Goal: Task Accomplishment & Management: Use online tool/utility

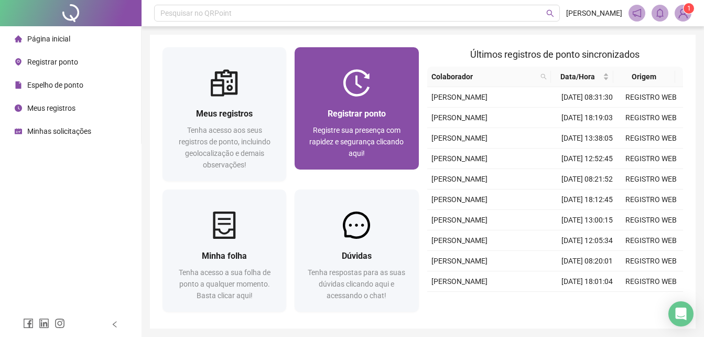
click at [364, 79] on img at bounding box center [356, 82] width 27 height 27
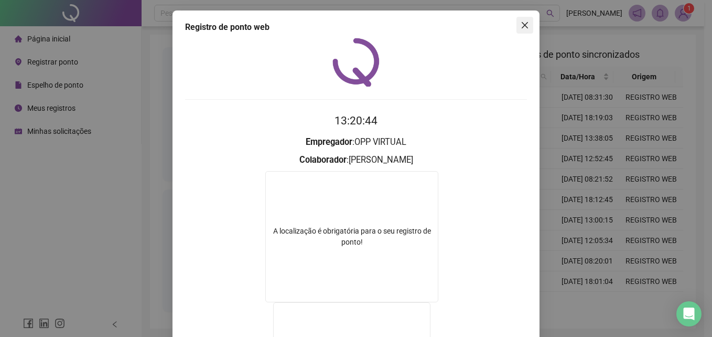
click at [520, 19] on button "Close" at bounding box center [524, 25] width 17 height 17
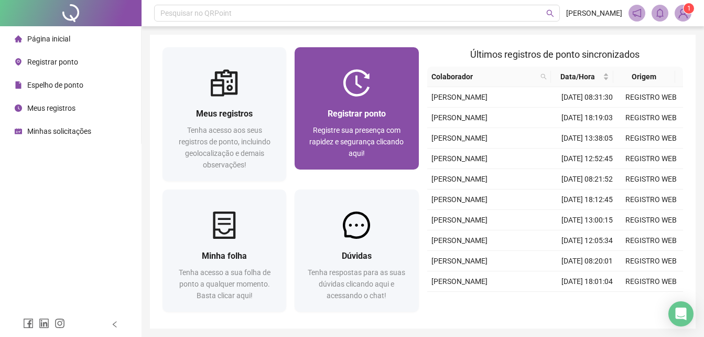
click at [353, 100] on div "Registrar ponto Registre sua presença com rapidez e segurança clicando aqui!" at bounding box center [357, 132] width 124 height 73
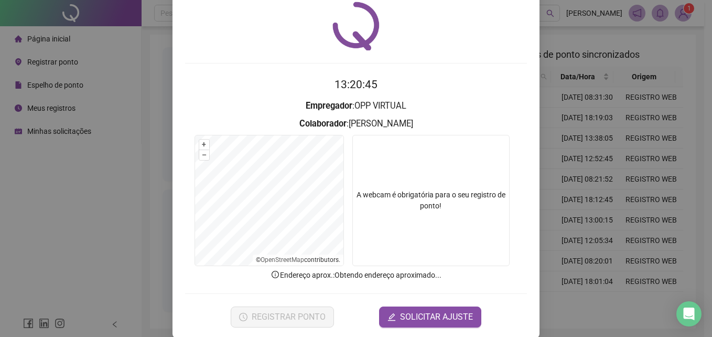
scroll to position [50, 0]
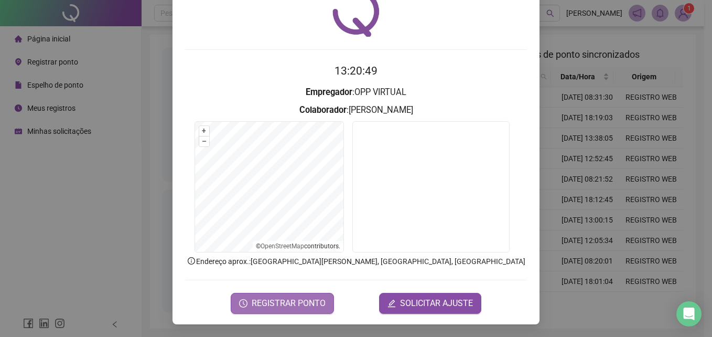
click at [314, 305] on span "REGISTRAR PONTO" at bounding box center [289, 303] width 74 height 13
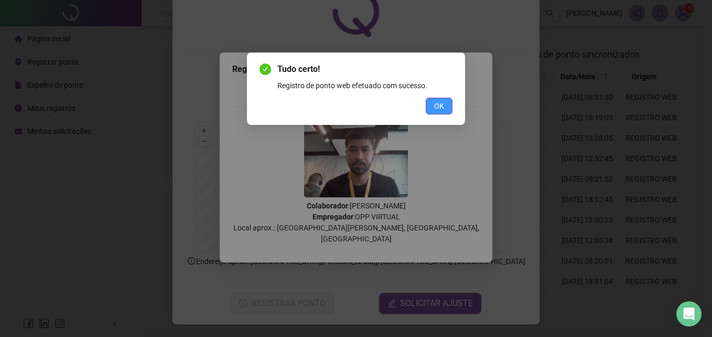
click at [439, 104] on span "OK" at bounding box center [439, 106] width 10 height 12
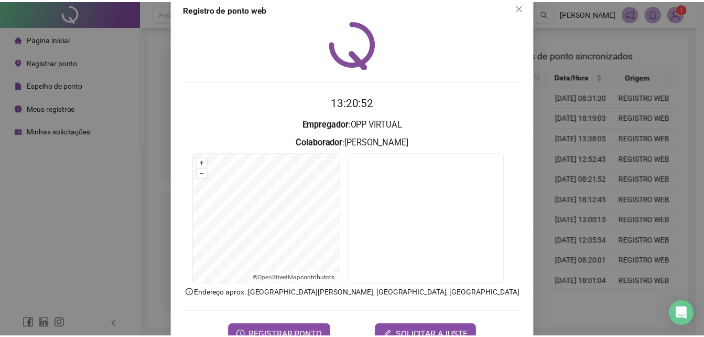
scroll to position [0, 0]
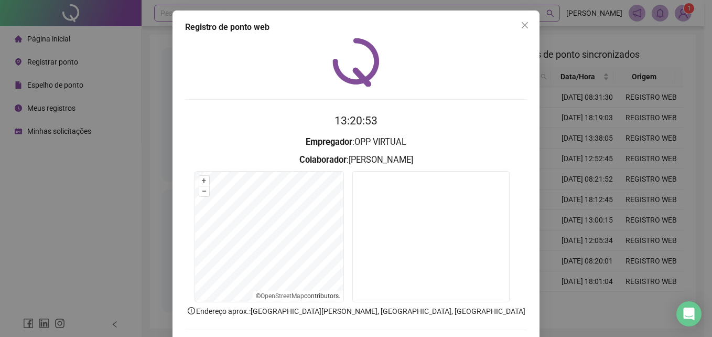
click at [516, 23] on span "Close" at bounding box center [524, 25] width 17 height 8
